Goal: Book appointment/travel/reservation

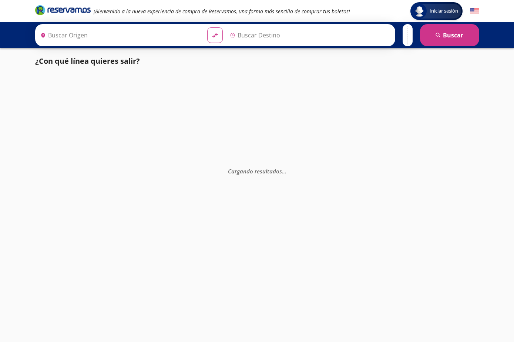
type input "[GEOGRAPHIC_DATA], [GEOGRAPHIC_DATA]"
type input "Toluca, [GEOGRAPHIC_DATA]"
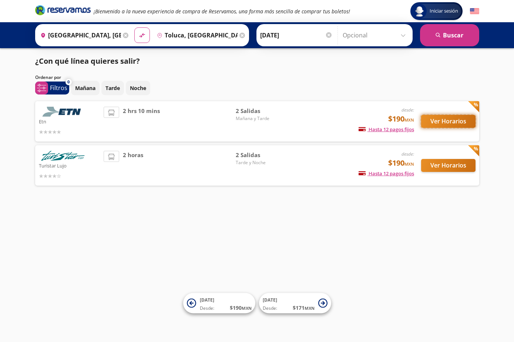
click at [450, 119] on button "Ver Horarios" at bounding box center [449, 121] width 54 height 13
click at [463, 166] on button "Ver Horarios" at bounding box center [449, 165] width 54 height 13
